Goal: Task Accomplishment & Management: Complete application form

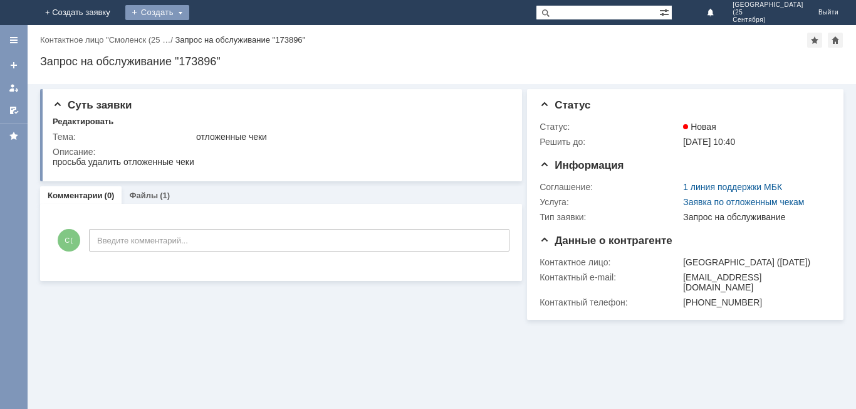
click at [189, 11] on div "Создать" at bounding box center [157, 12] width 64 height 15
click at [189, 10] on div "Создать" at bounding box center [157, 12] width 64 height 15
click at [223, 43] on link "Заявка" at bounding box center [175, 37] width 95 height 15
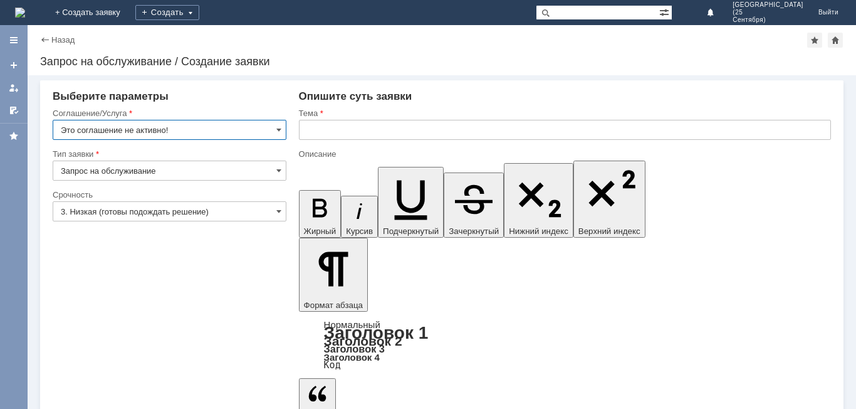
click at [258, 123] on input "Это соглашение не активно!" at bounding box center [170, 130] width 234 height 20
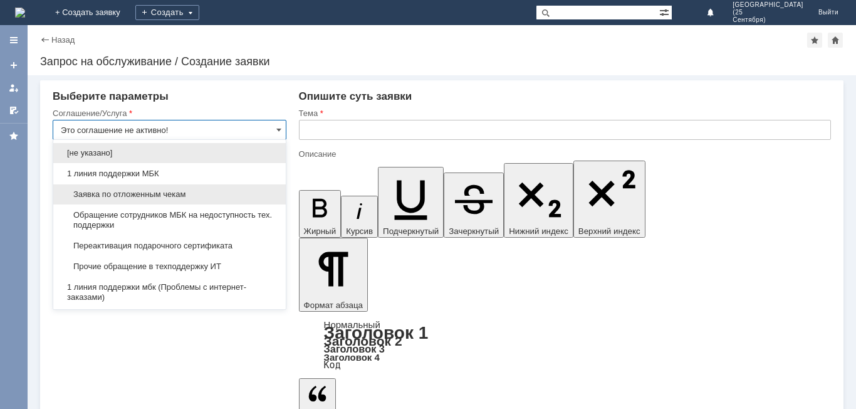
click at [219, 199] on div "Заявка по отложенным чекам" at bounding box center [169, 194] width 233 height 20
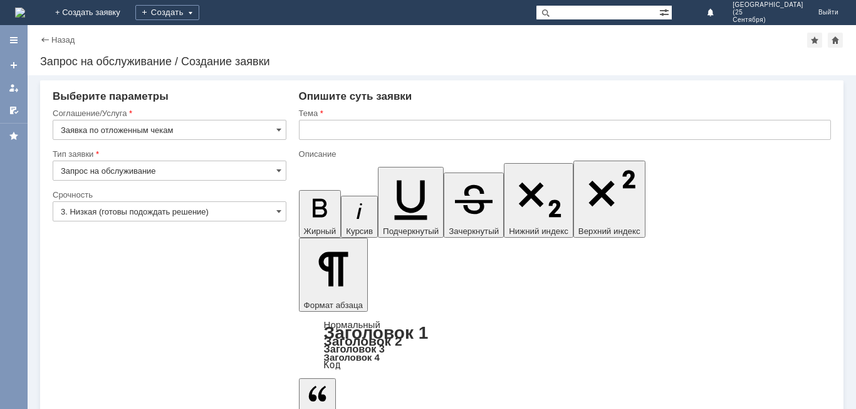
type input "Заявка по отложенным чекам"
click at [264, 210] on input "3. Низкая (готовы подождать решение)" at bounding box center [170, 211] width 234 height 20
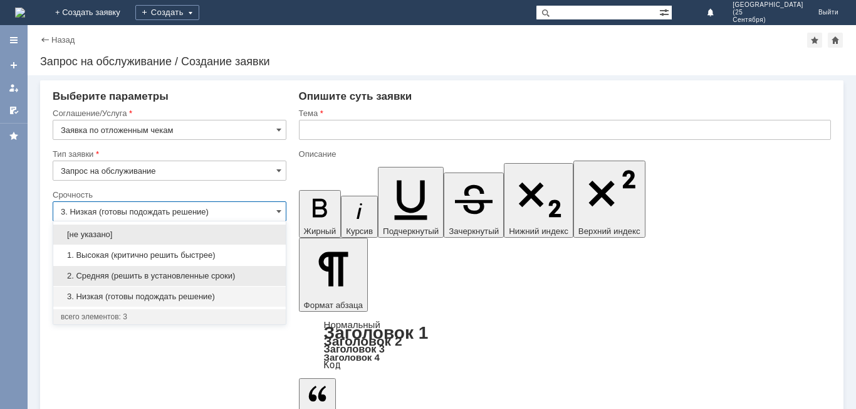
click at [263, 269] on div "2. Средняя (решить в установленные сроки)" at bounding box center [169, 276] width 233 height 20
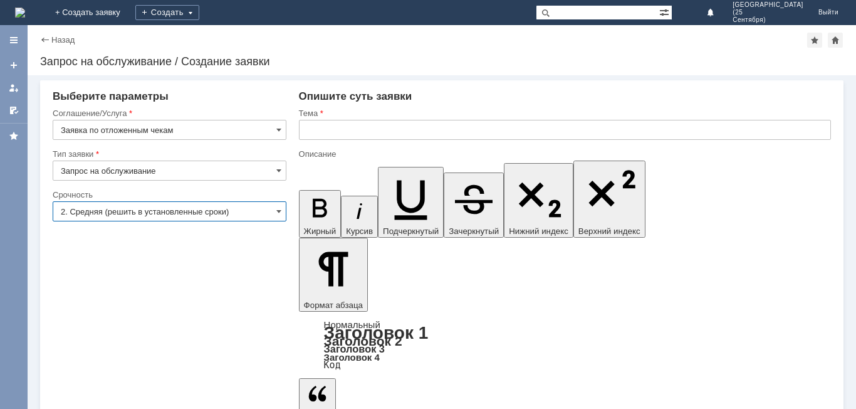
type input "2. Средняя (решить в установленные сроки)"
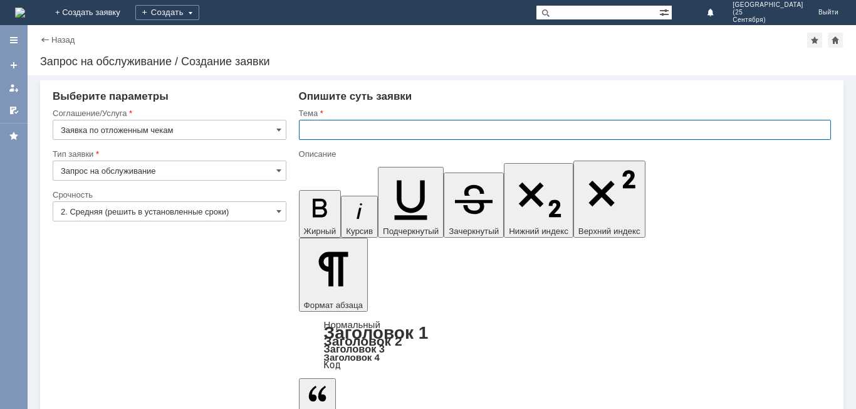
click at [356, 135] on input "text" at bounding box center [565, 130] width 532 height 20
type input "отложенные чеки"
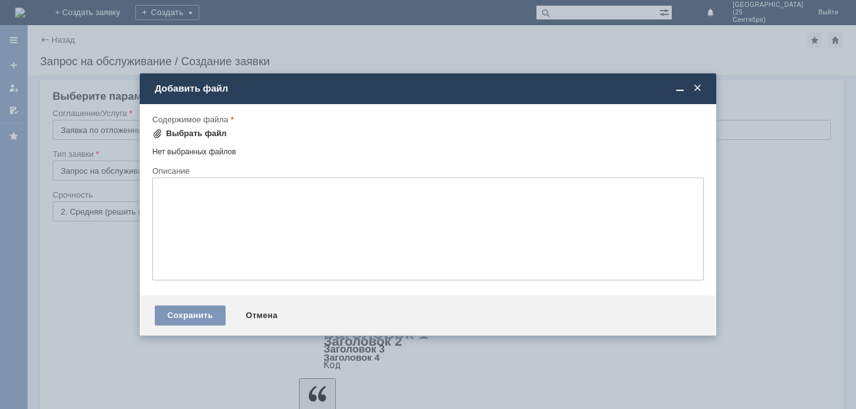
click at [186, 135] on div "Выбрать файл" at bounding box center [196, 134] width 61 height 10
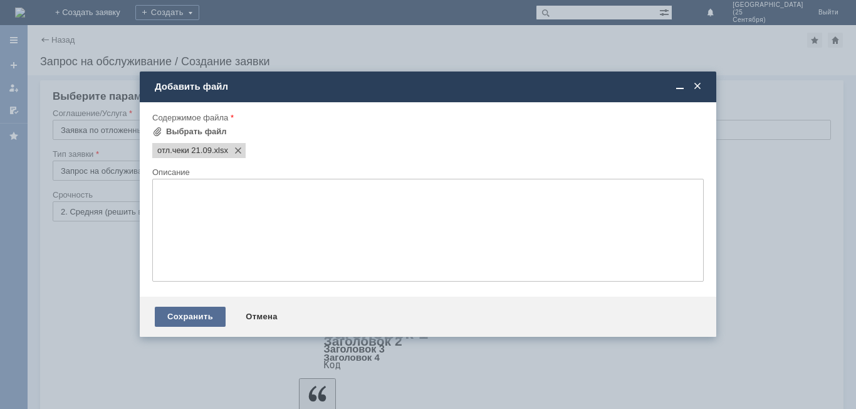
click at [199, 316] on div "Сохранить" at bounding box center [190, 317] width 71 height 20
